Goal: Task Accomplishment & Management: Manage account settings

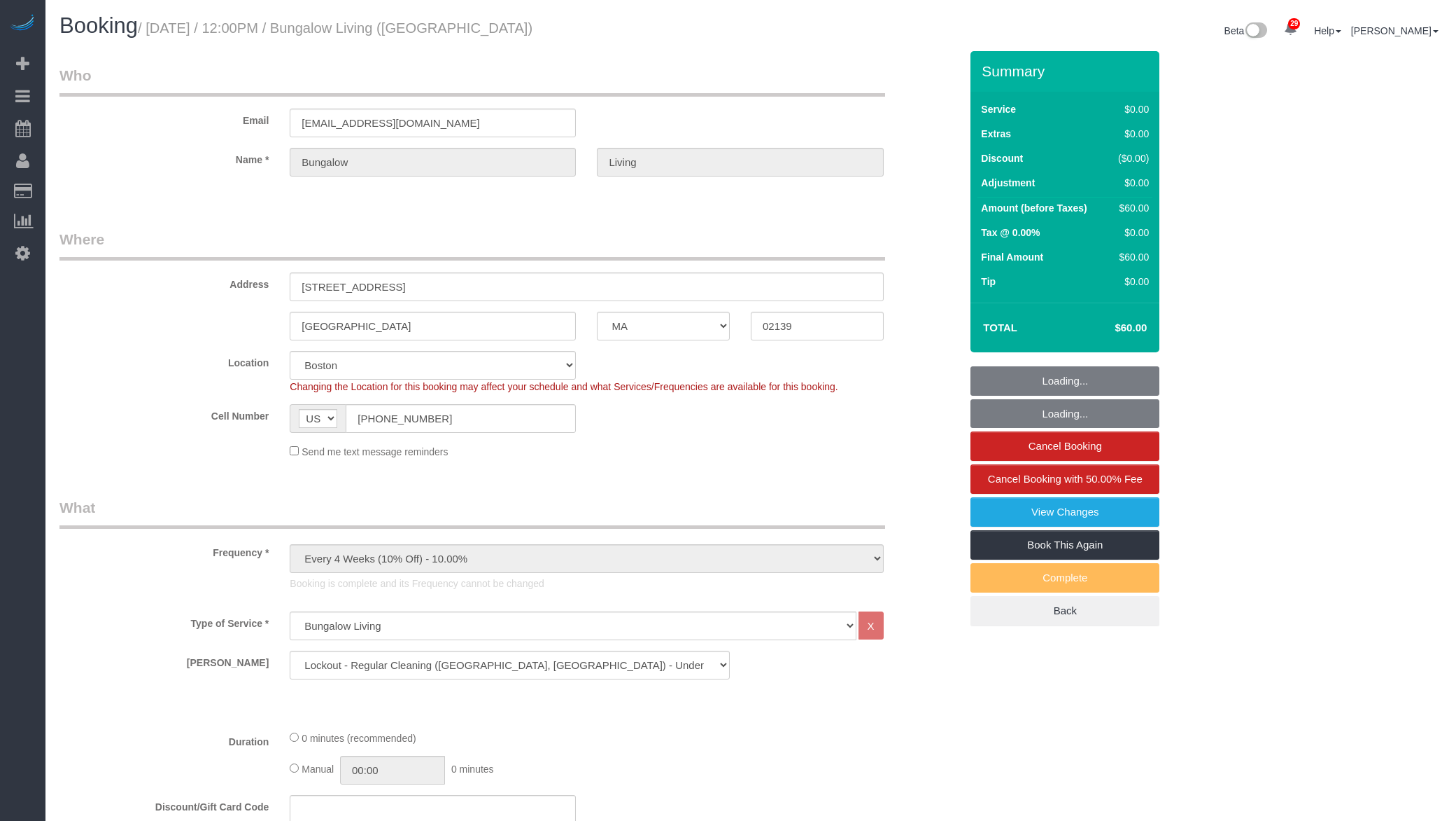
select select "MA"
select select "13"
select select "spot6"
select select "number:89"
select select "number:90"
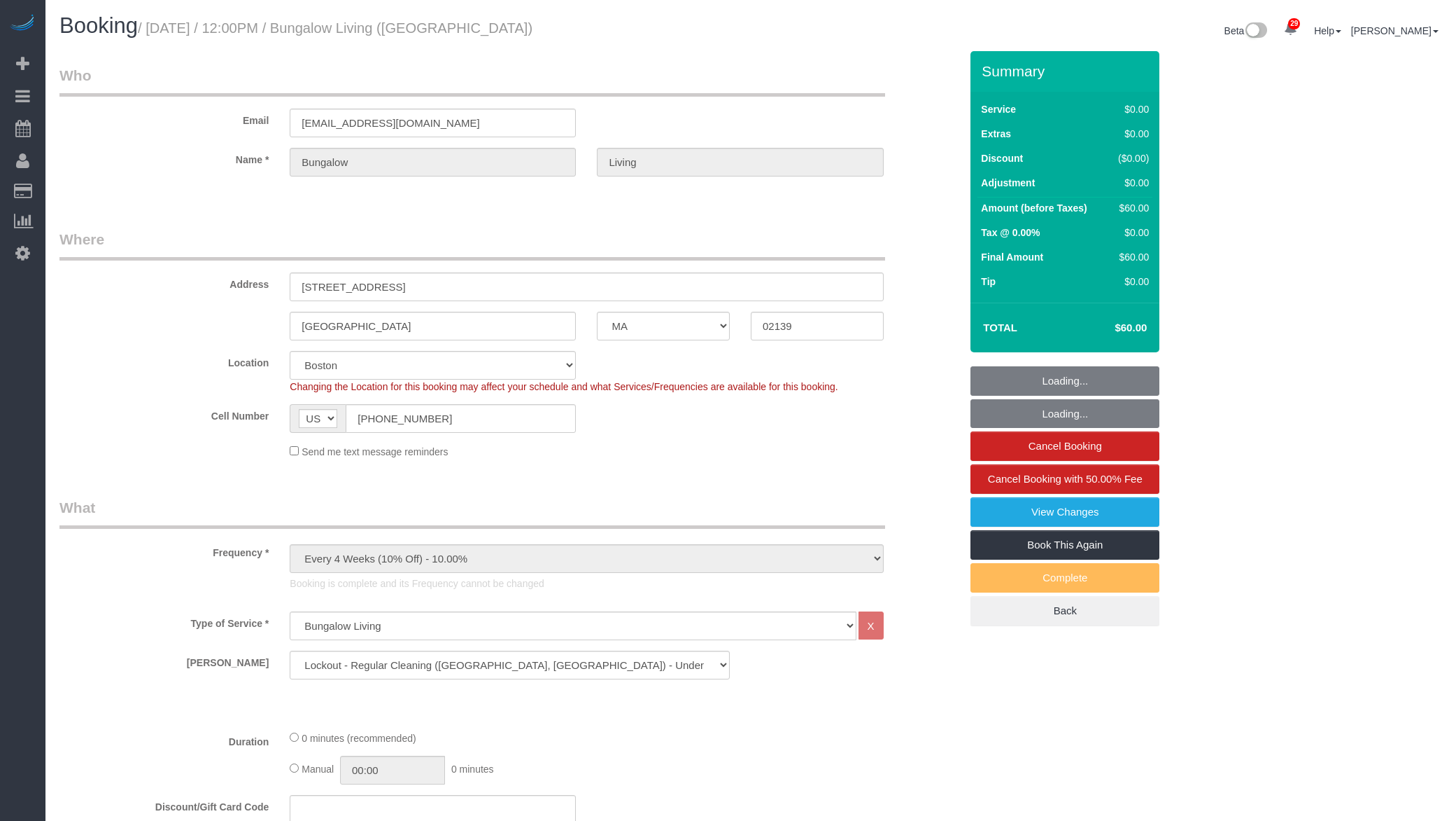
select select "number:15"
select select "number:7"
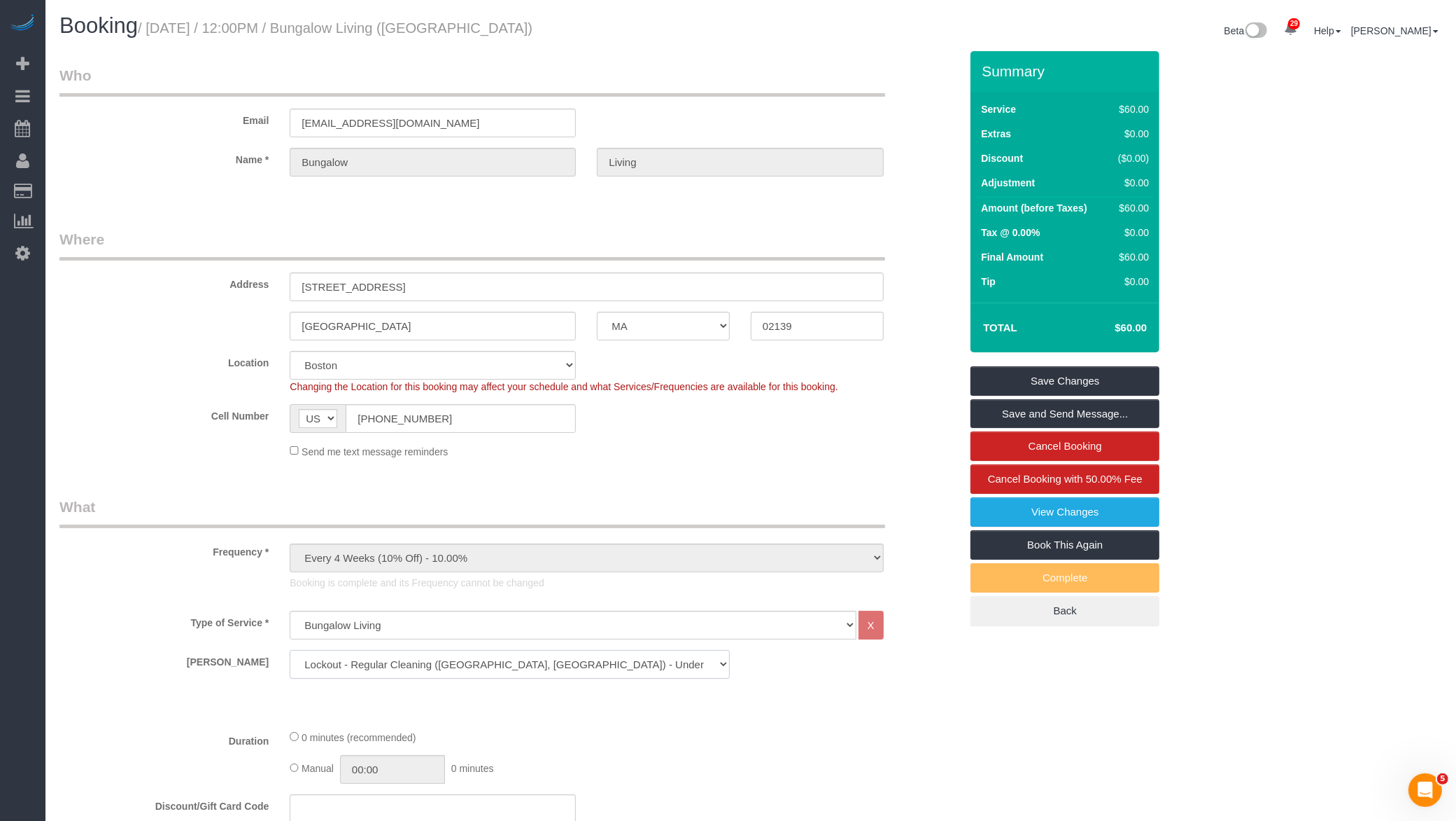
click at [460, 664] on select "Regular Cleaning (Boston, NYC) - Under 2000 SF Regular Cleaning (Boston, NYC) -…" at bounding box center [510, 663] width 440 height 29
select select "10"
click at [290, 650] on select "Regular Cleaning (Boston, NYC) - Under 2000 SF Regular Cleaning (Boston, NYC) -…" at bounding box center [510, 663] width 440 height 29
select select "spot11"
click at [407, 663] on select "Regular Cleaning (Boston, NYC) - Under 2000 SF Regular Cleaning (Boston, NYC) -…" at bounding box center [510, 663] width 440 height 29
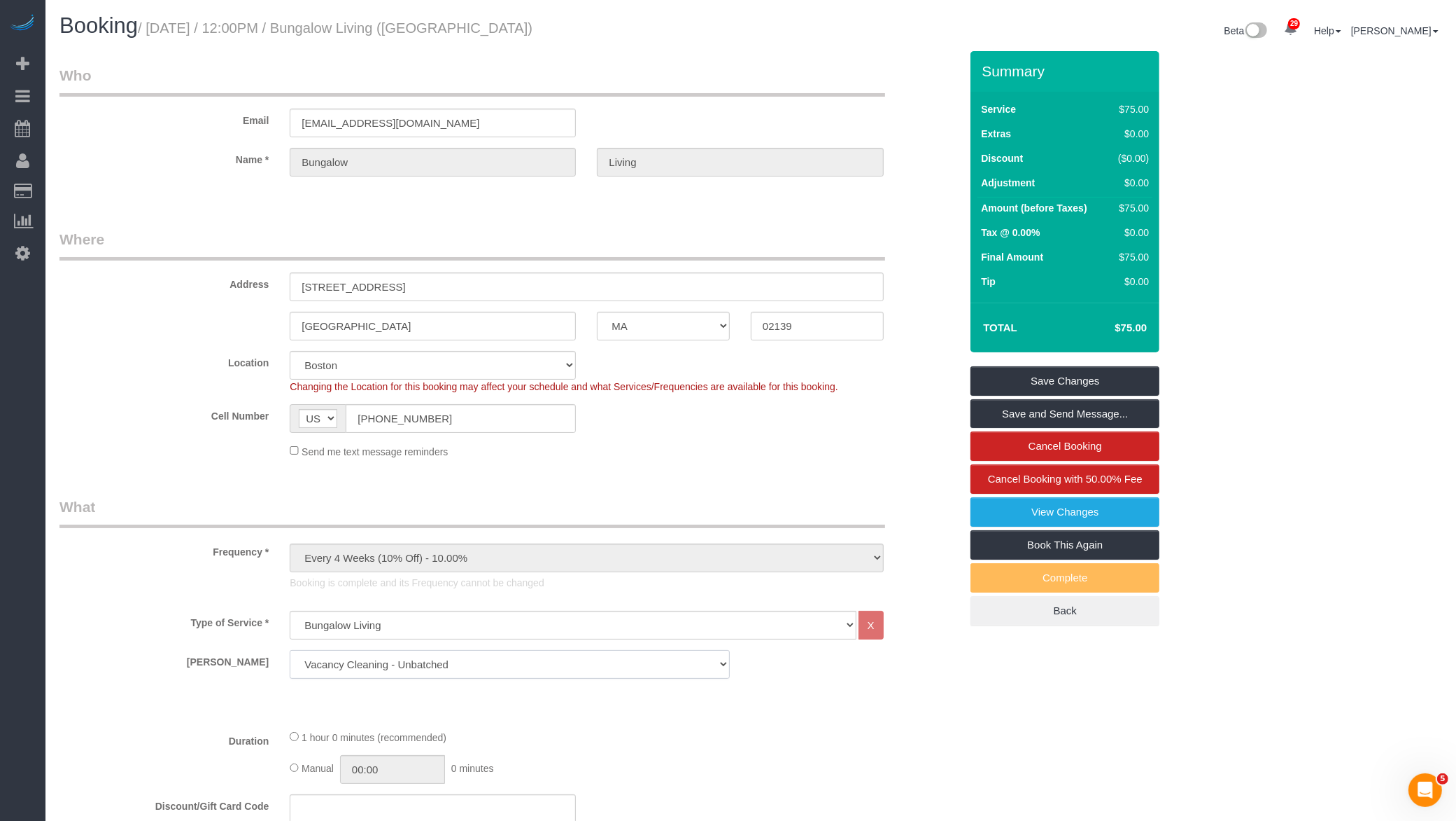
click at [290, 650] on select "Regular Cleaning (Boston, NYC) - Under 2000 SF Regular Cleaning (Boston, NYC) -…" at bounding box center [510, 663] width 440 height 29
click at [452, 664] on select "Regular Cleaning (Boston, NYC) - Under 2000 SF Regular Cleaning (Boston, NYC) -…" at bounding box center [510, 663] width 440 height 29
click at [473, 655] on select "Regular Cleaning (Boston, NYC) - Under 2000 SF Regular Cleaning (Boston, NYC) -…" at bounding box center [510, 663] width 440 height 29
select select "11"
click at [290, 650] on select "Regular Cleaning (Boston, NYC) - Under 2000 SF Regular Cleaning (Boston, NYC) -…" at bounding box center [510, 663] width 440 height 29
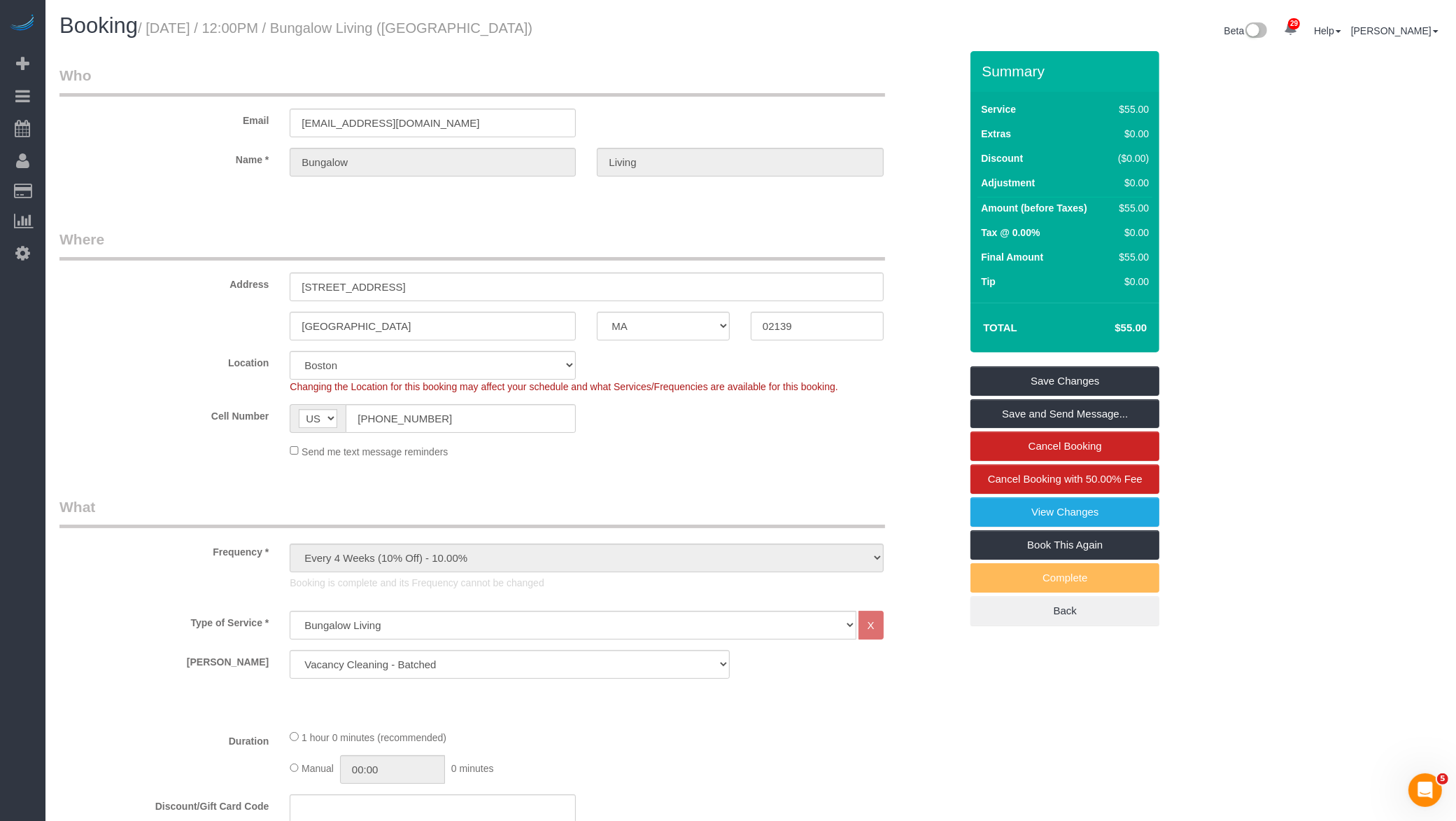
click at [1045, 30] on div "Beta 29 Your Notifications You have 0 alerts × You have 5 to charge for 09/26/2…" at bounding box center [1101, 32] width 702 height 37
